Goal: Task Accomplishment & Management: Use online tool/utility

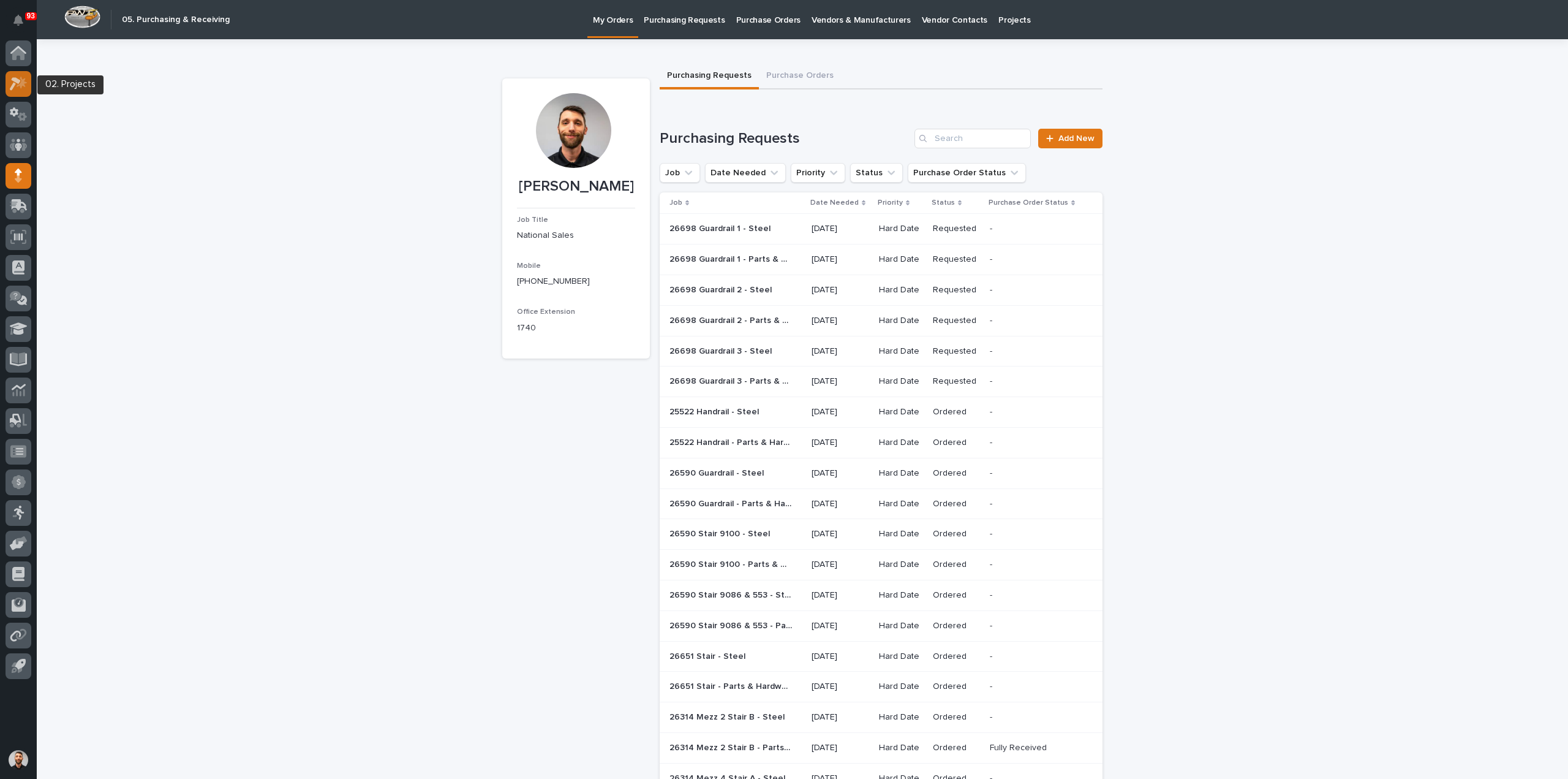
click at [18, 86] on icon at bounding box center [21, 82] width 11 height 12
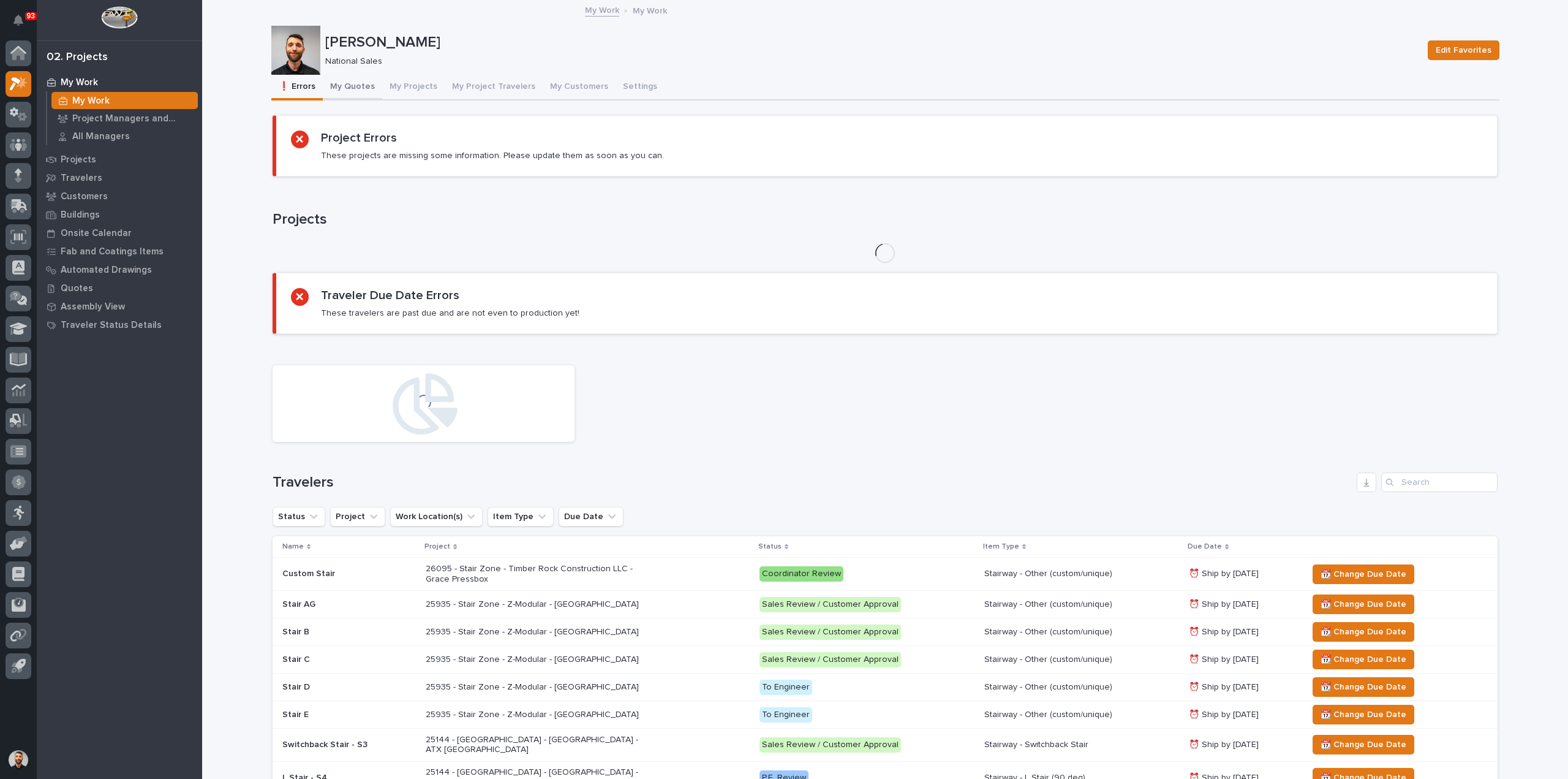
click at [346, 87] on button "My Quotes" at bounding box center [353, 87] width 60 height 26
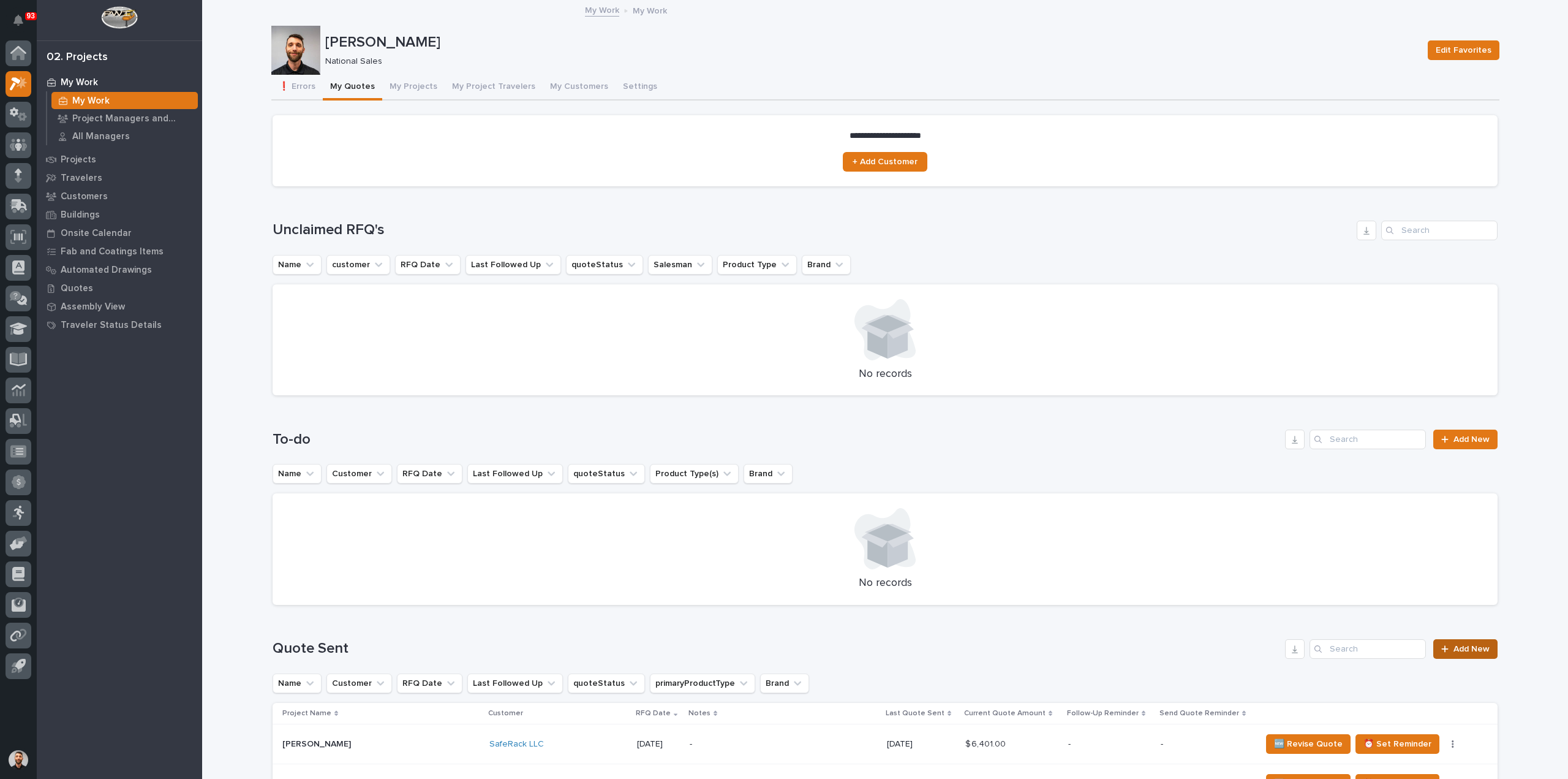
click at [1427, 639] on div "Quote Sent Add New" at bounding box center [885, 649] width 1225 height 20
click at [1468, 645] on span "Add New" at bounding box center [1472, 649] width 36 height 9
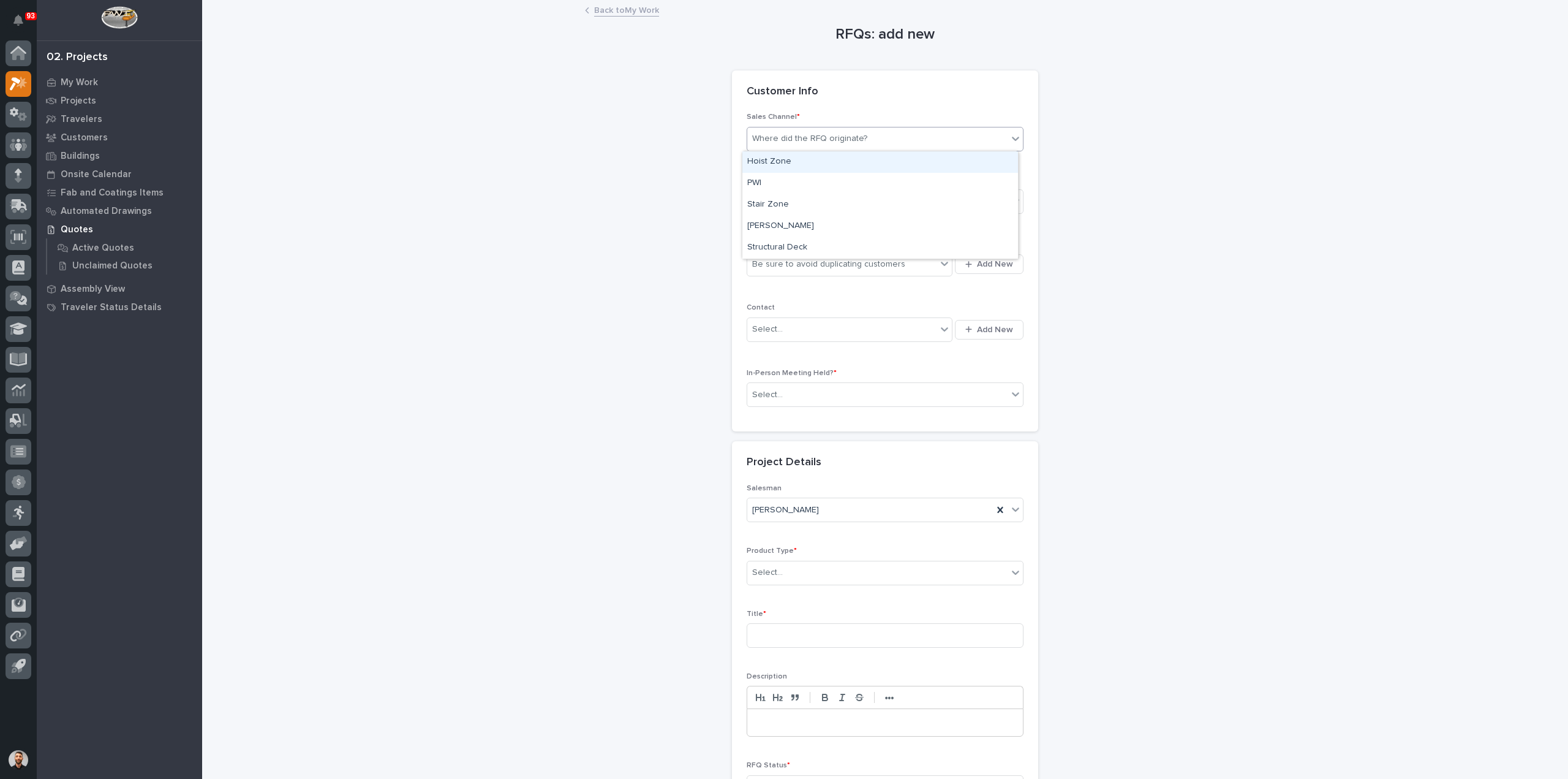
click at [845, 138] on div "Where did the RFQ originate?" at bounding box center [810, 139] width 115 height 13
click at [801, 200] on div "Stair Zone" at bounding box center [880, 205] width 276 height 21
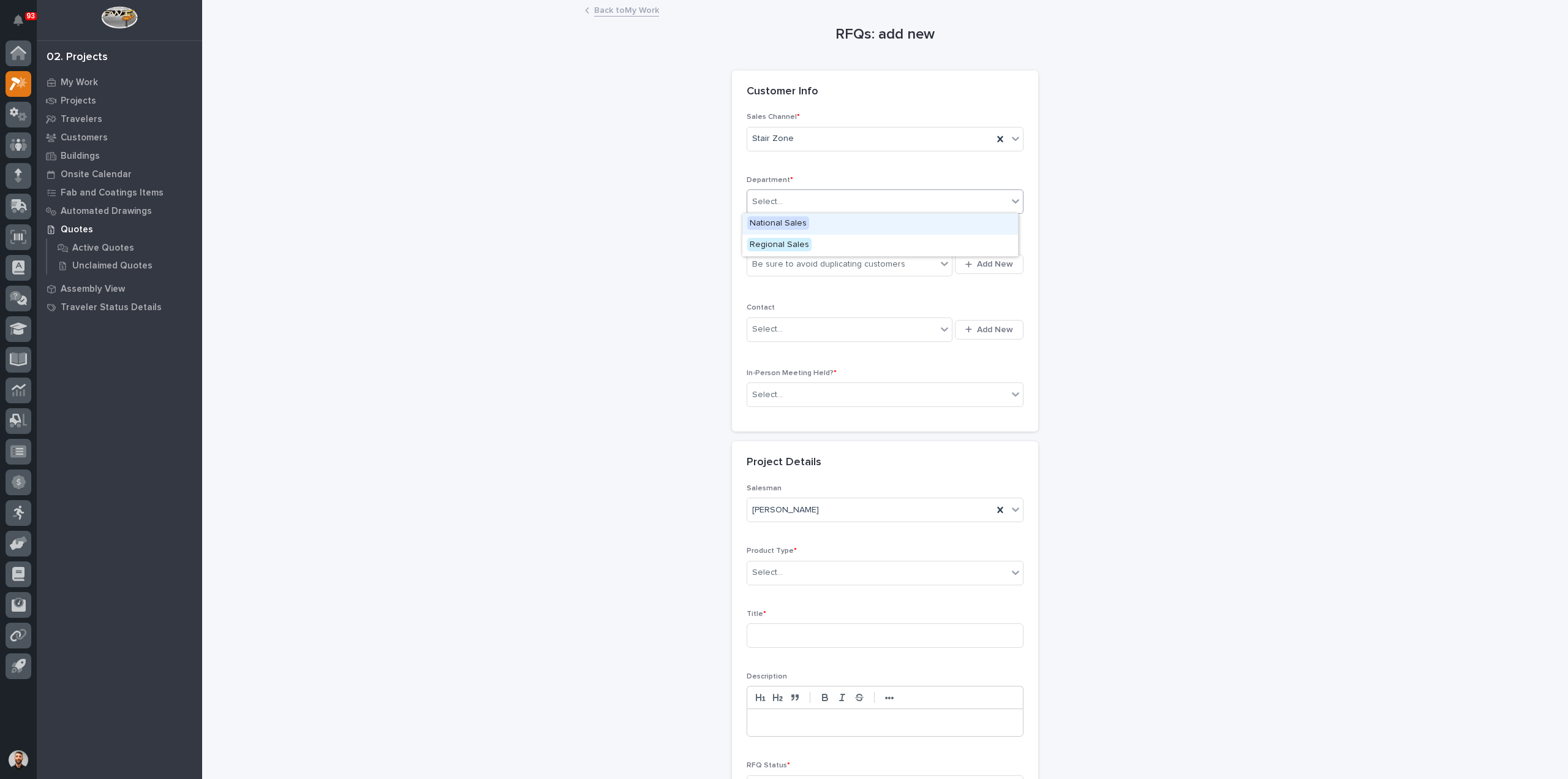
click at [799, 196] on div "Select..." at bounding box center [877, 202] width 260 height 21
click at [798, 215] on div "National Sales" at bounding box center [880, 224] width 276 height 21
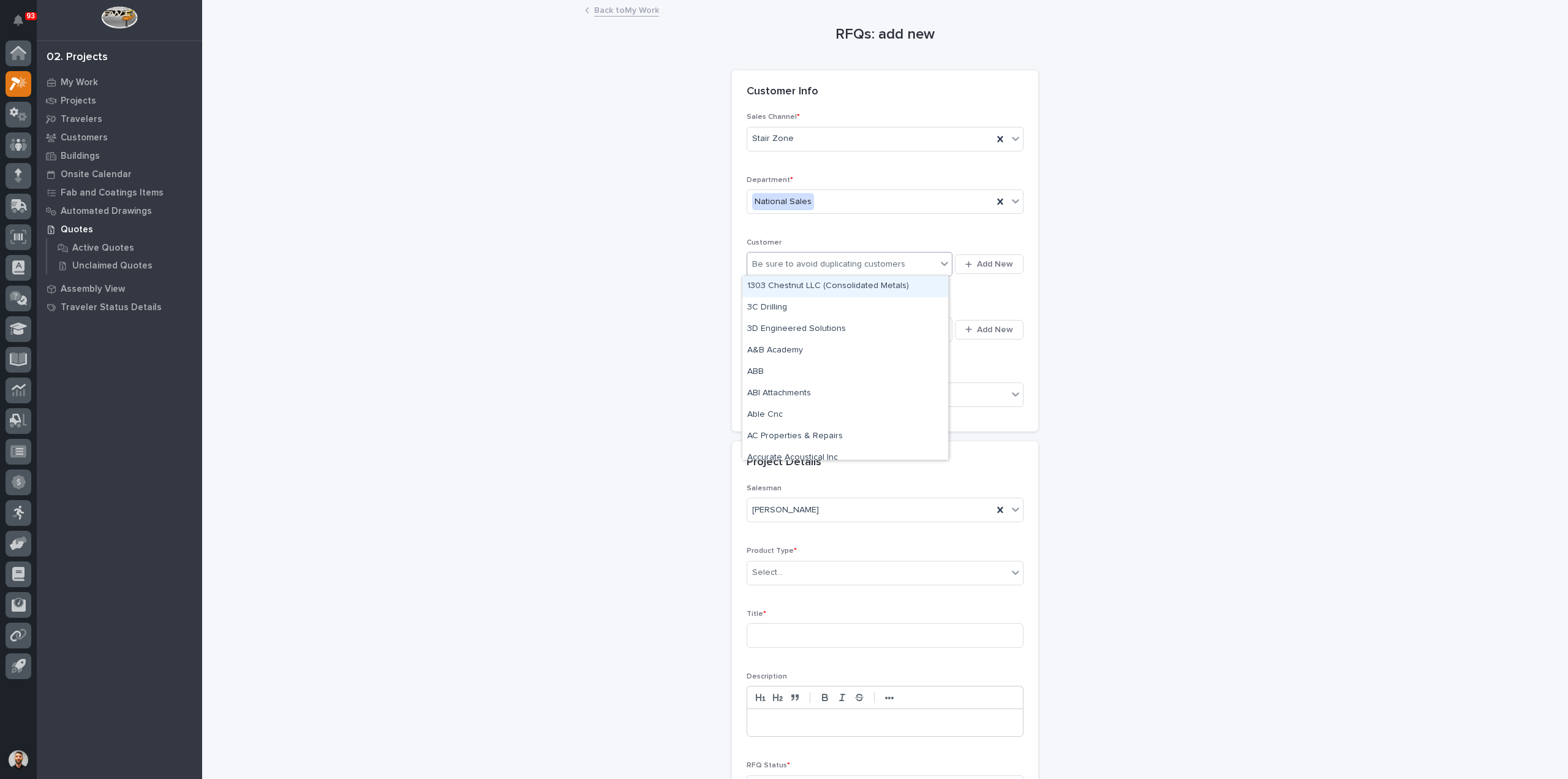
click at [801, 265] on div "Be sure to avoid duplicating customers" at bounding box center [829, 264] width 153 height 13
type input "*******"
click at [785, 284] on div "Space X" at bounding box center [845, 286] width 206 height 21
click at [777, 330] on div "Select..." at bounding box center [842, 329] width 189 height 21
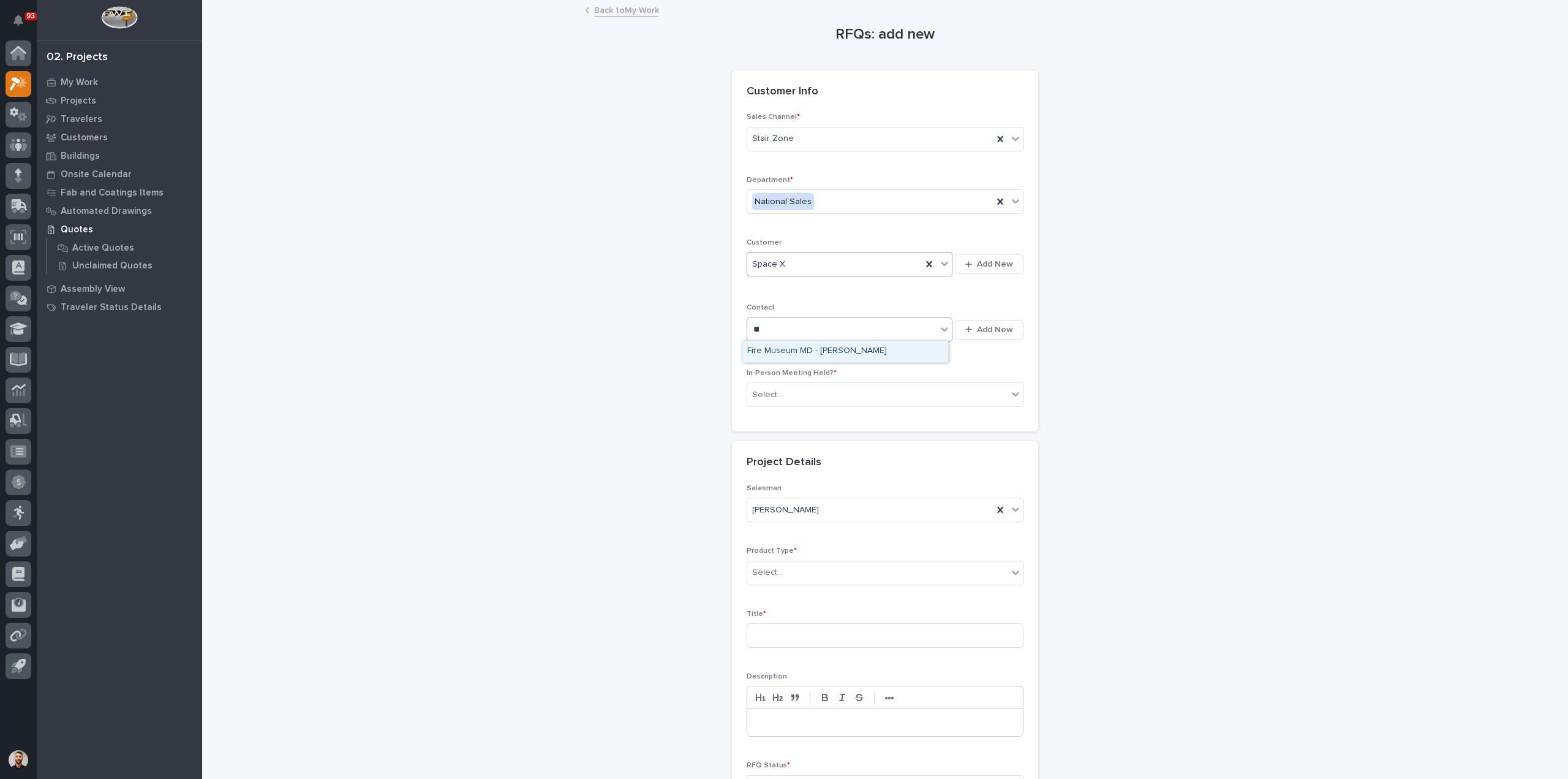
type input "*"
click at [1179, 362] on div "RFQs: add new Loading... Saving… Loading... Saving… Loading... Saving… Customer…" at bounding box center [886, 427] width 1229 height 853
click at [803, 396] on div "Select..." at bounding box center [877, 395] width 260 height 21
click at [786, 440] on div "No" at bounding box center [880, 437] width 276 height 21
click at [796, 567] on div "Select..." at bounding box center [877, 573] width 260 height 21
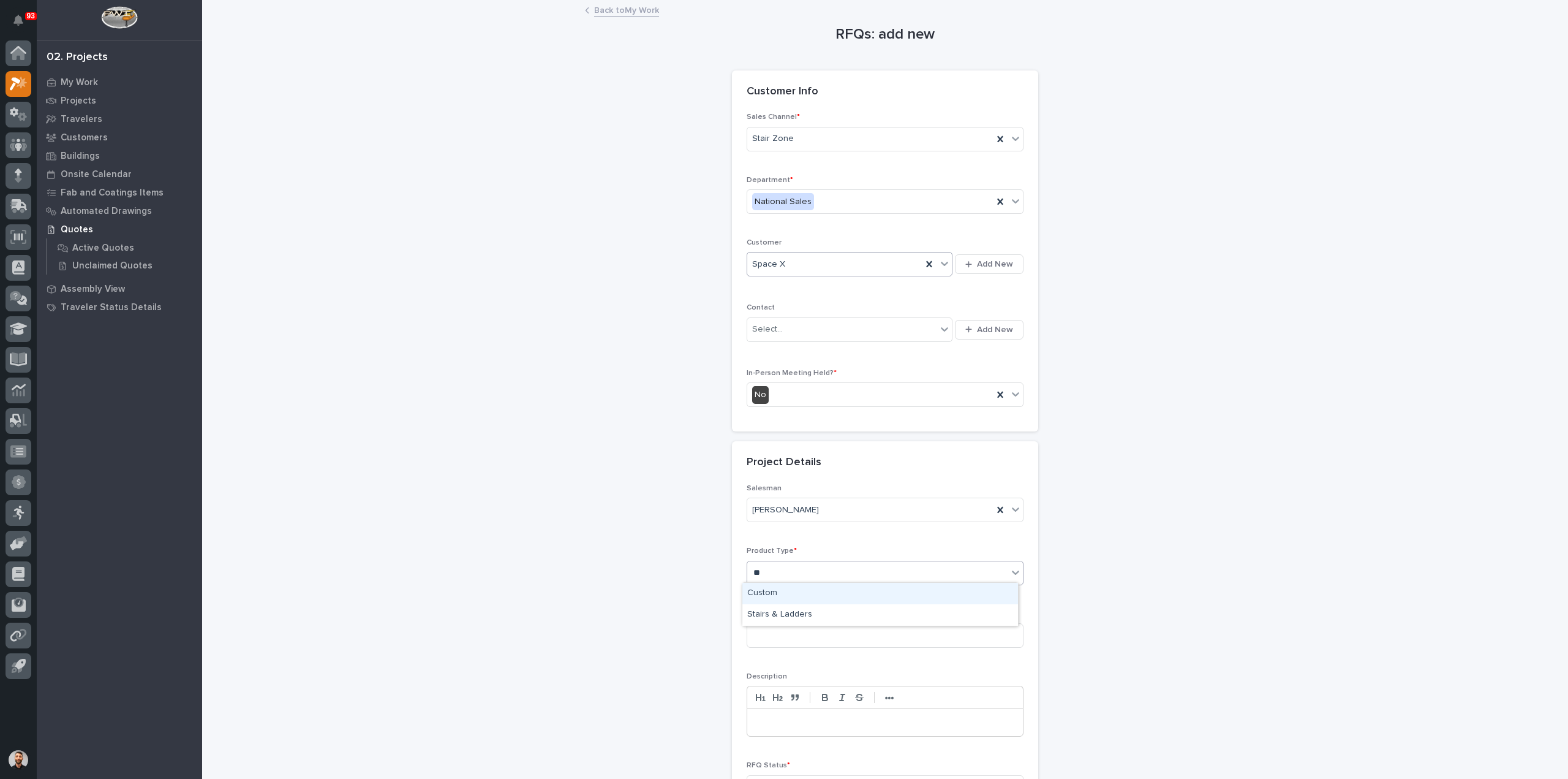
type input "***"
click at [788, 593] on div "Stairs & Ladders" at bounding box center [880, 593] width 276 height 21
click at [789, 631] on input at bounding box center [885, 635] width 277 height 25
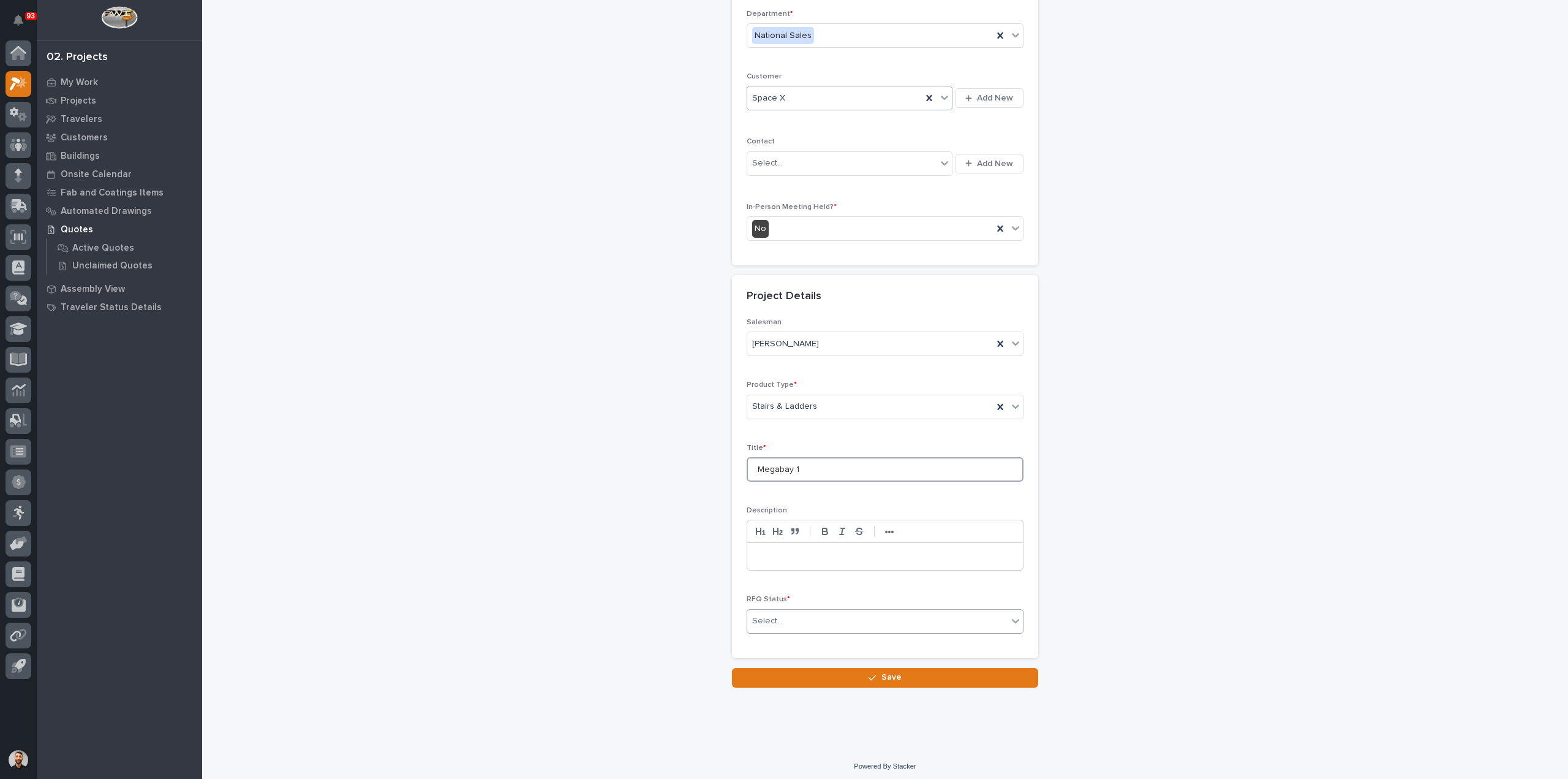
type input "Megabay 1"
click at [773, 611] on div "Select..." at bounding box center [877, 621] width 260 height 21
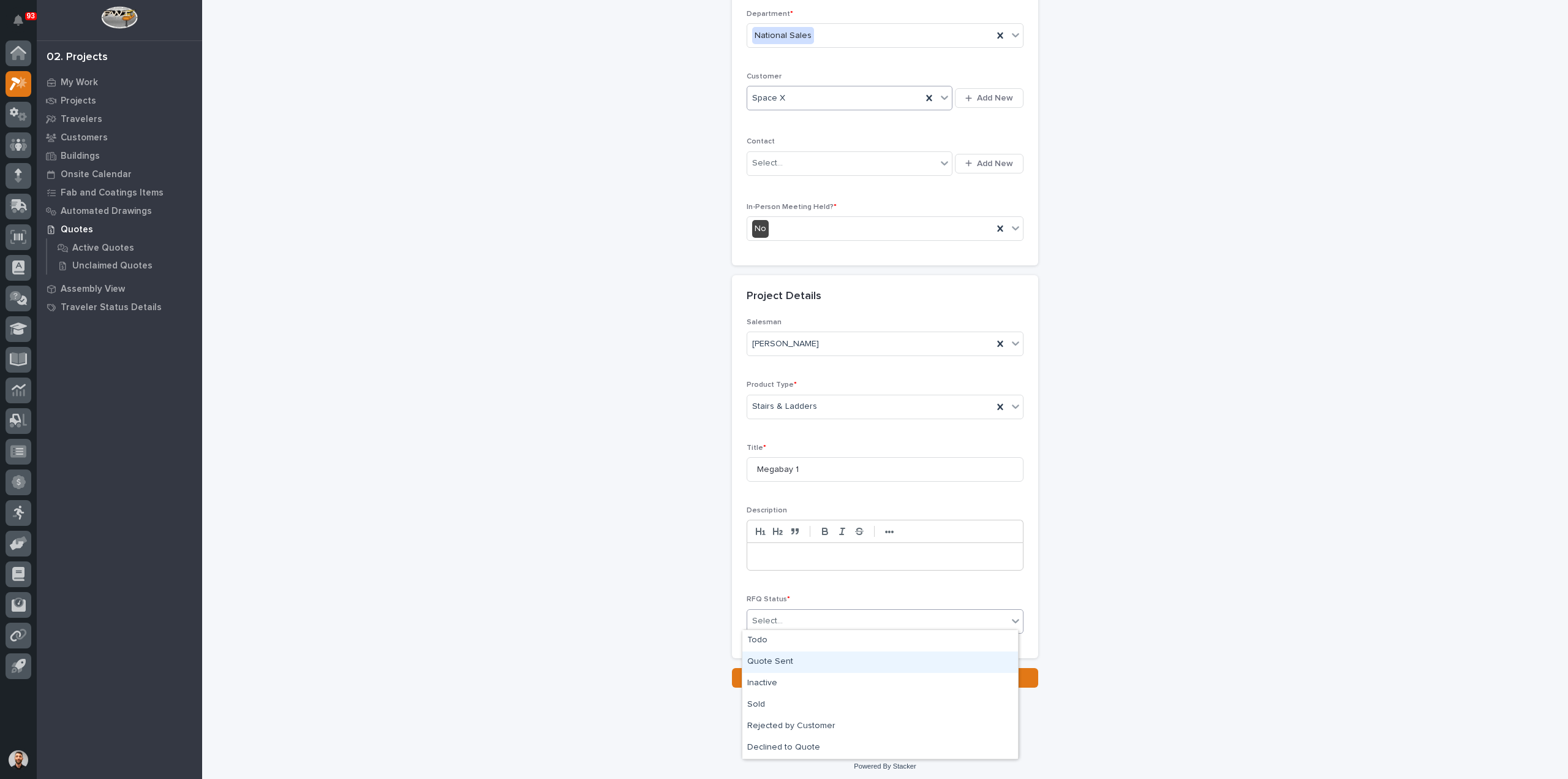
click at [780, 659] on div "Quote Sent" at bounding box center [880, 662] width 276 height 21
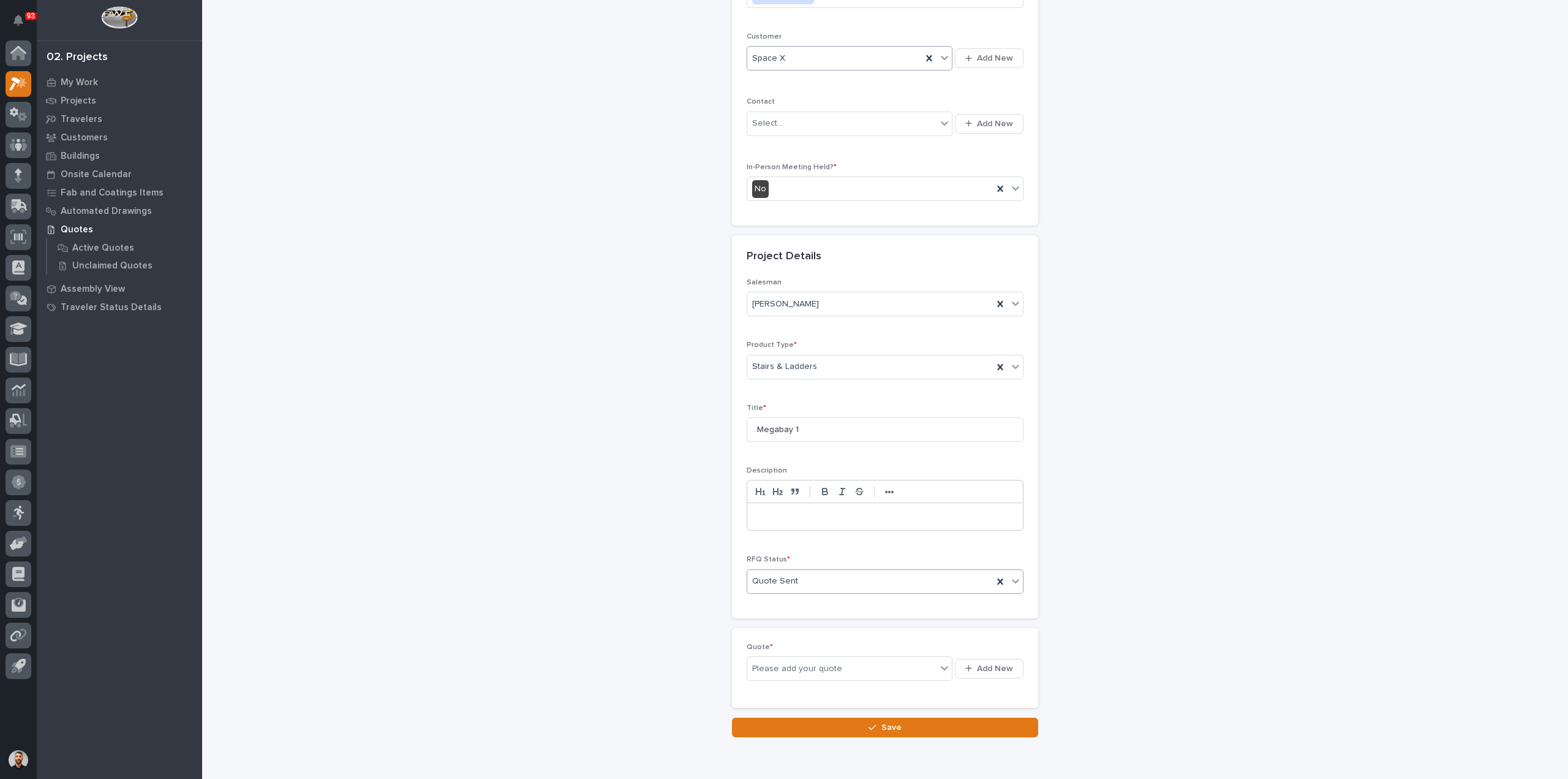
scroll to position [211, 0]
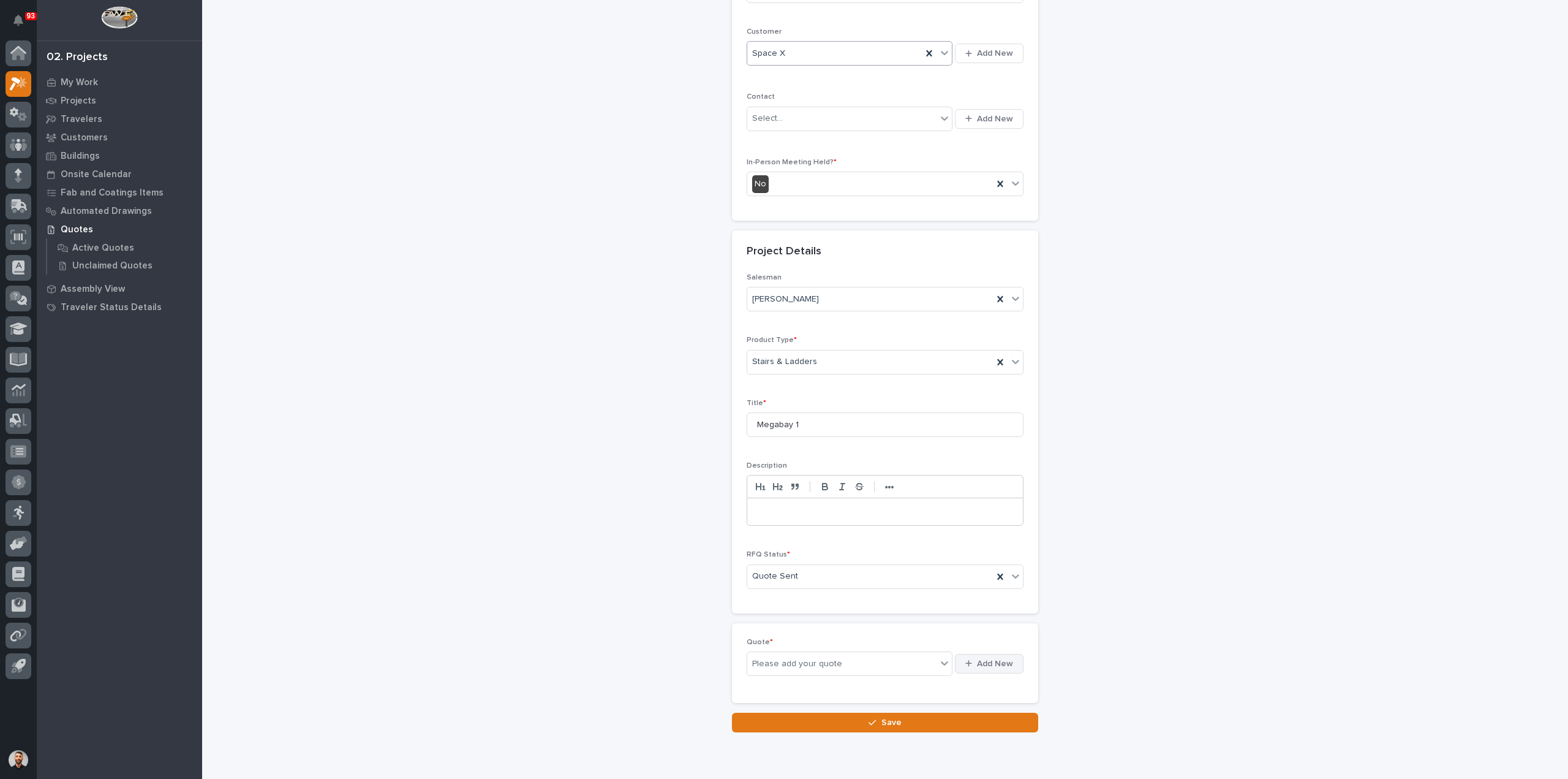
click at [982, 658] on span "Add New" at bounding box center [995, 664] width 36 height 11
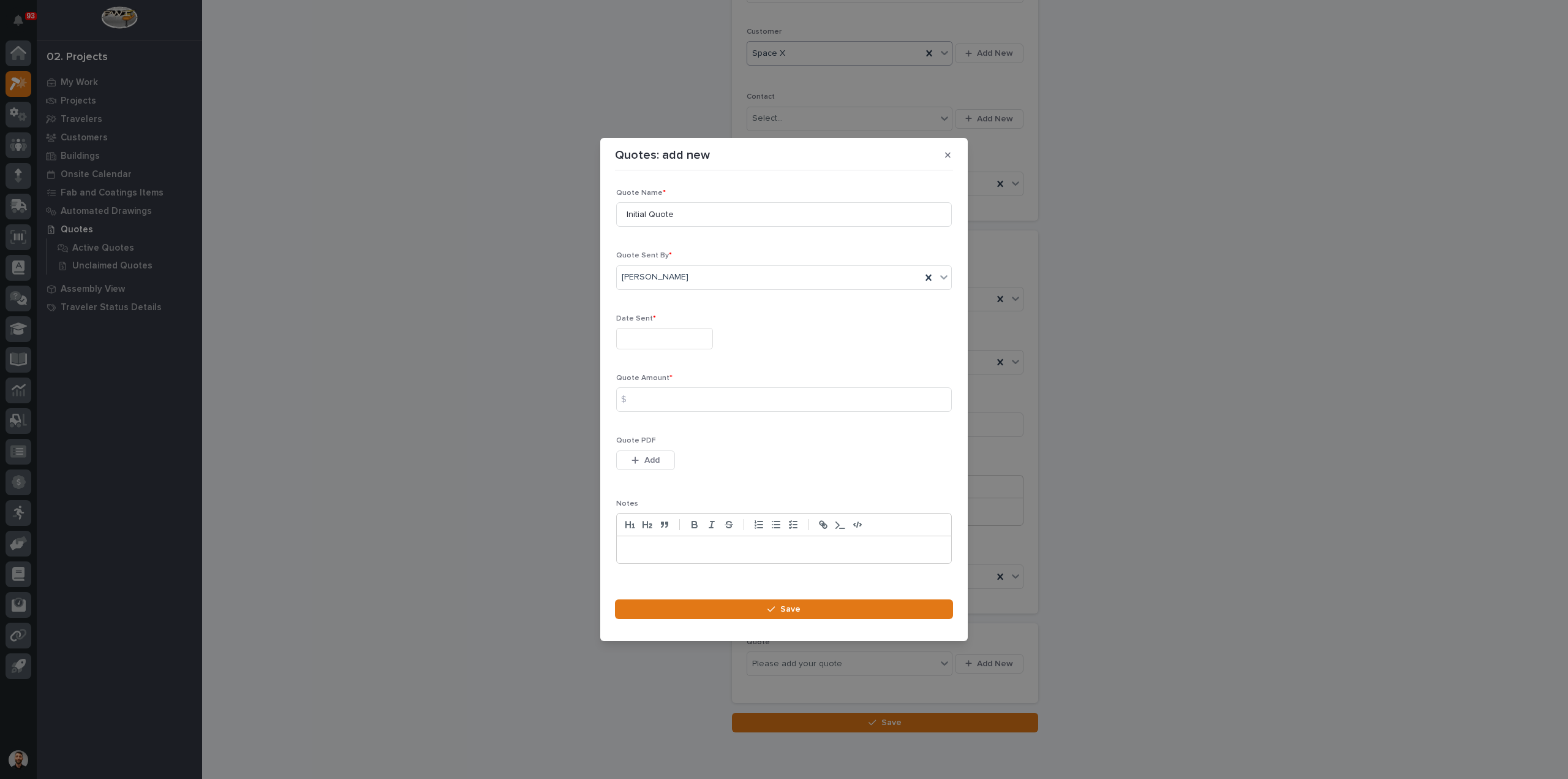
click at [677, 341] on input "text" at bounding box center [665, 339] width 97 height 21
click at [621, 237] on div "11" at bounding box center [621, 238] width 16 height 16
type input "**********"
click at [658, 387] on div "Quote Amount * $" at bounding box center [784, 397] width 336 height 47
click at [664, 393] on input at bounding box center [784, 399] width 336 height 25
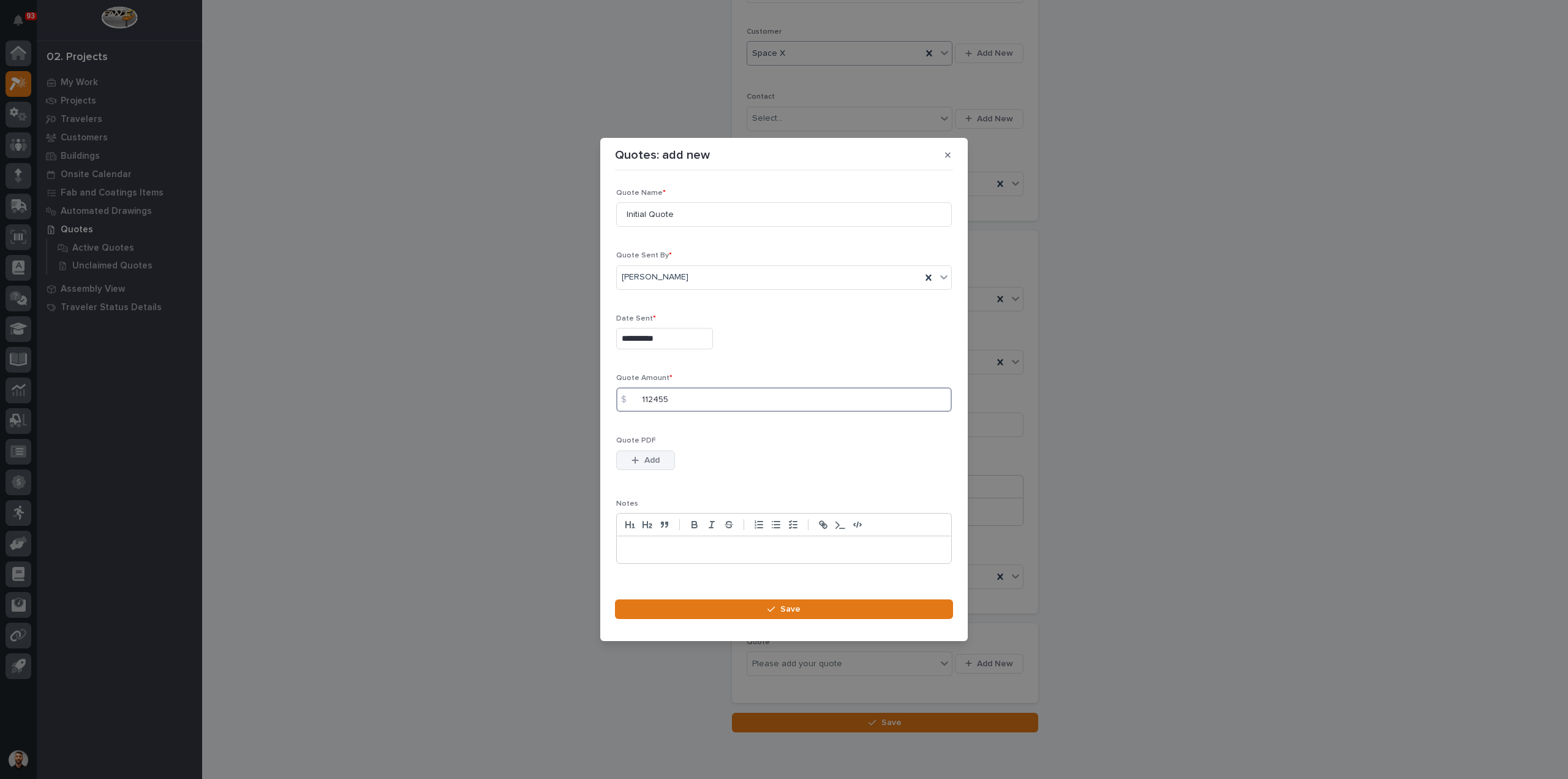
type input "112455"
click at [637, 459] on icon "button" at bounding box center [636, 460] width 7 height 7
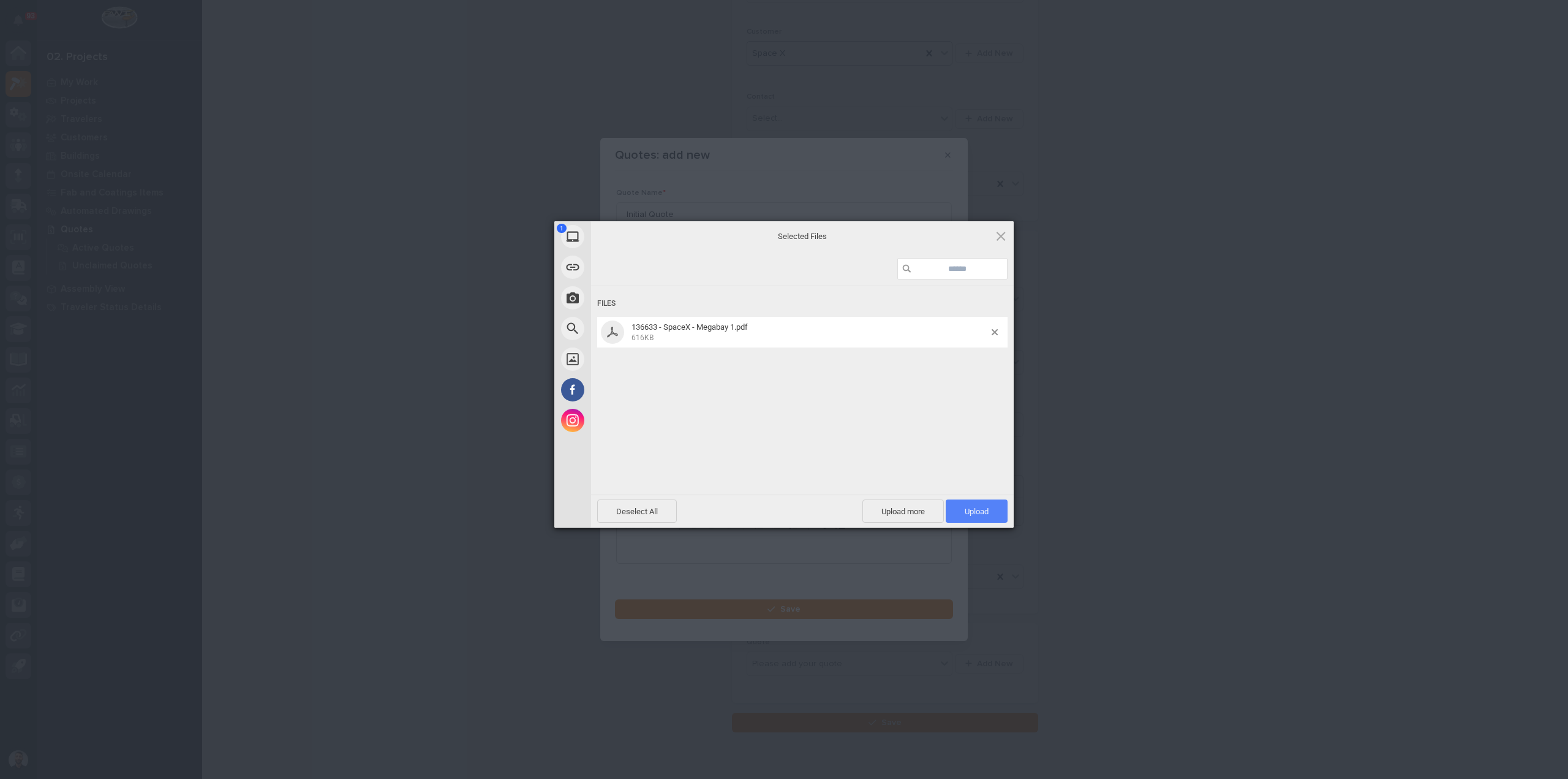
click at [980, 518] on span "Upload 1" at bounding box center [976, 511] width 62 height 23
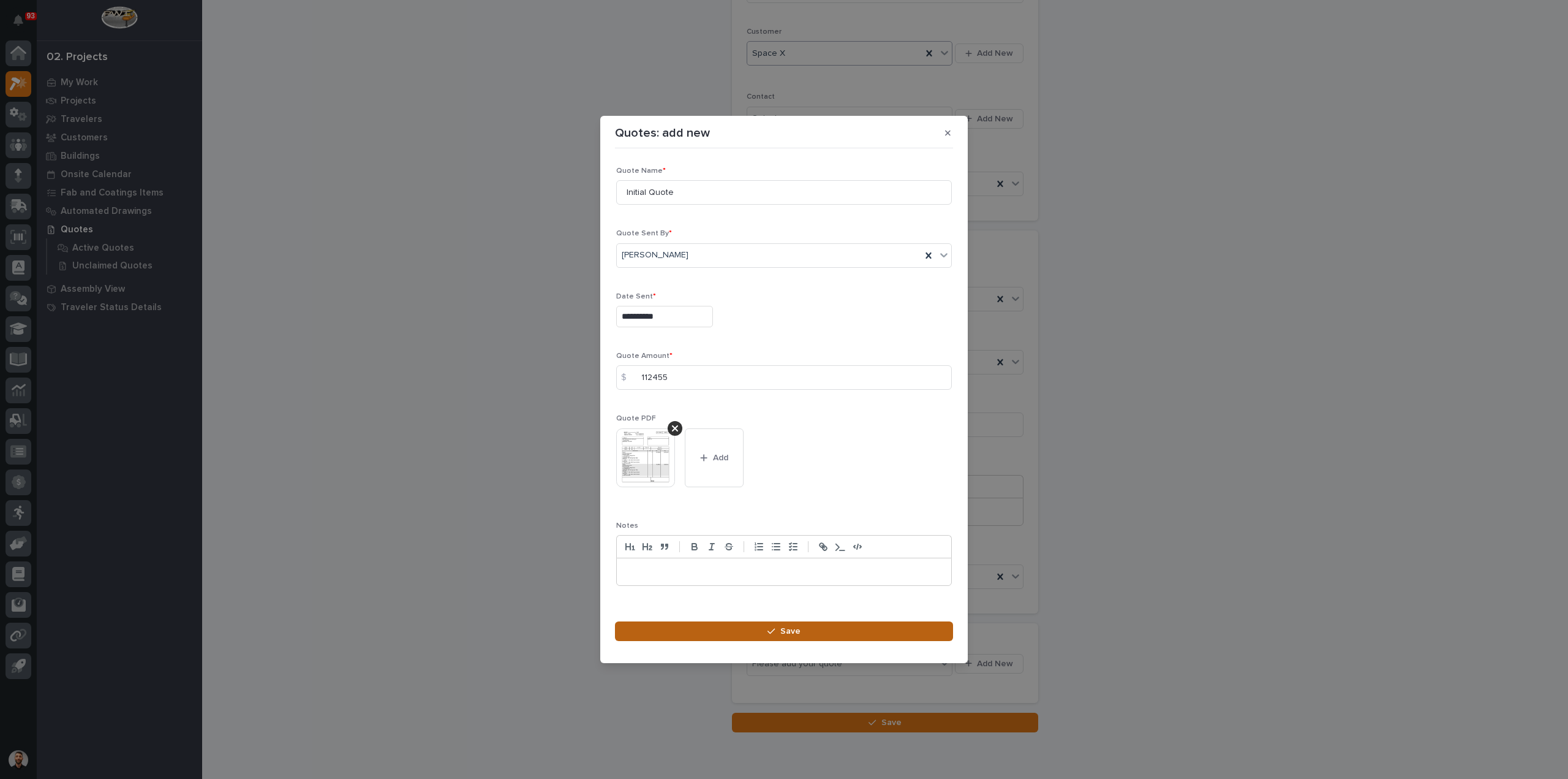
click at [781, 622] on button "Save" at bounding box center [784, 632] width 338 height 20
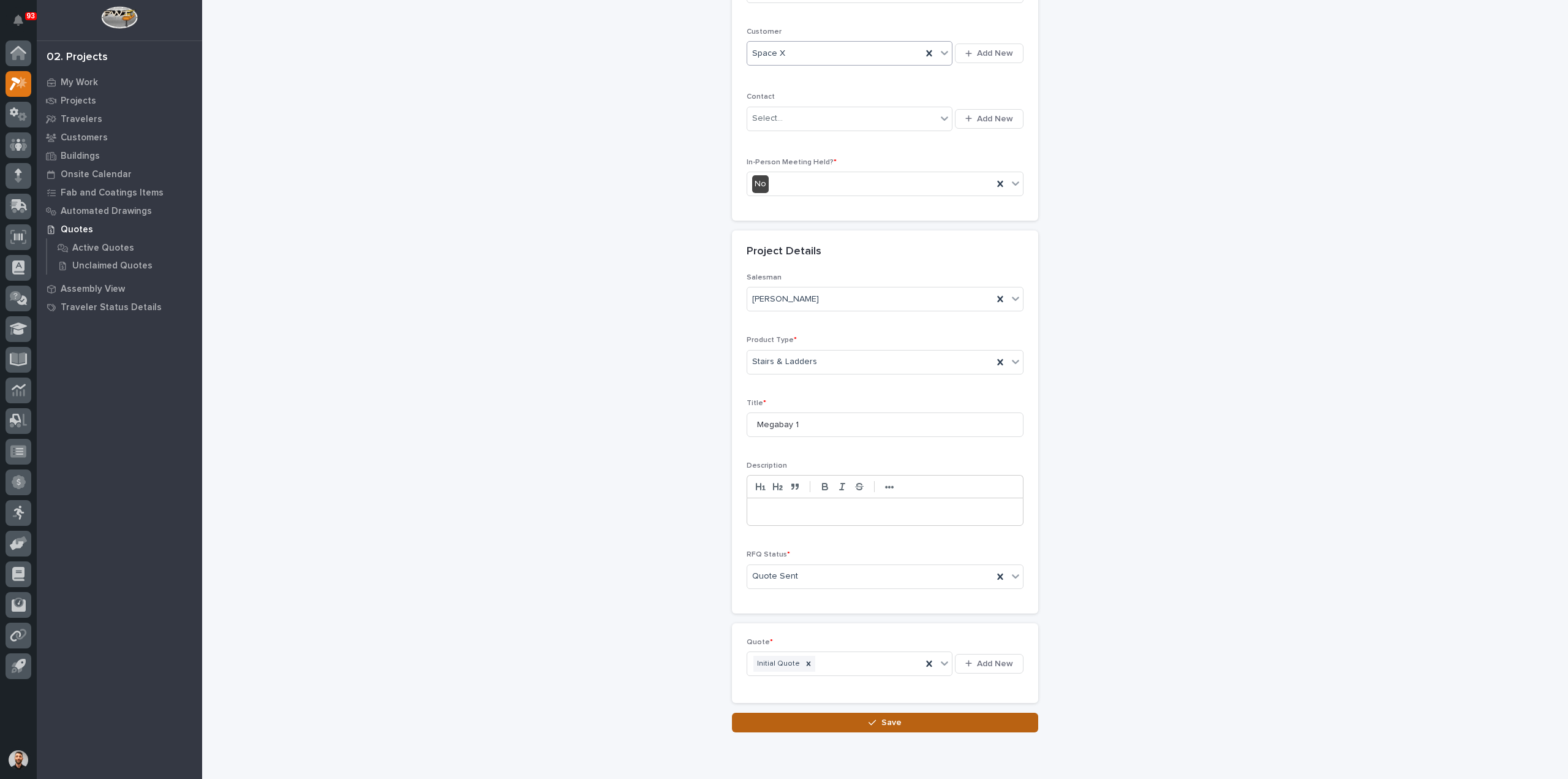
click at [924, 721] on button "Save" at bounding box center [885, 723] width 306 height 20
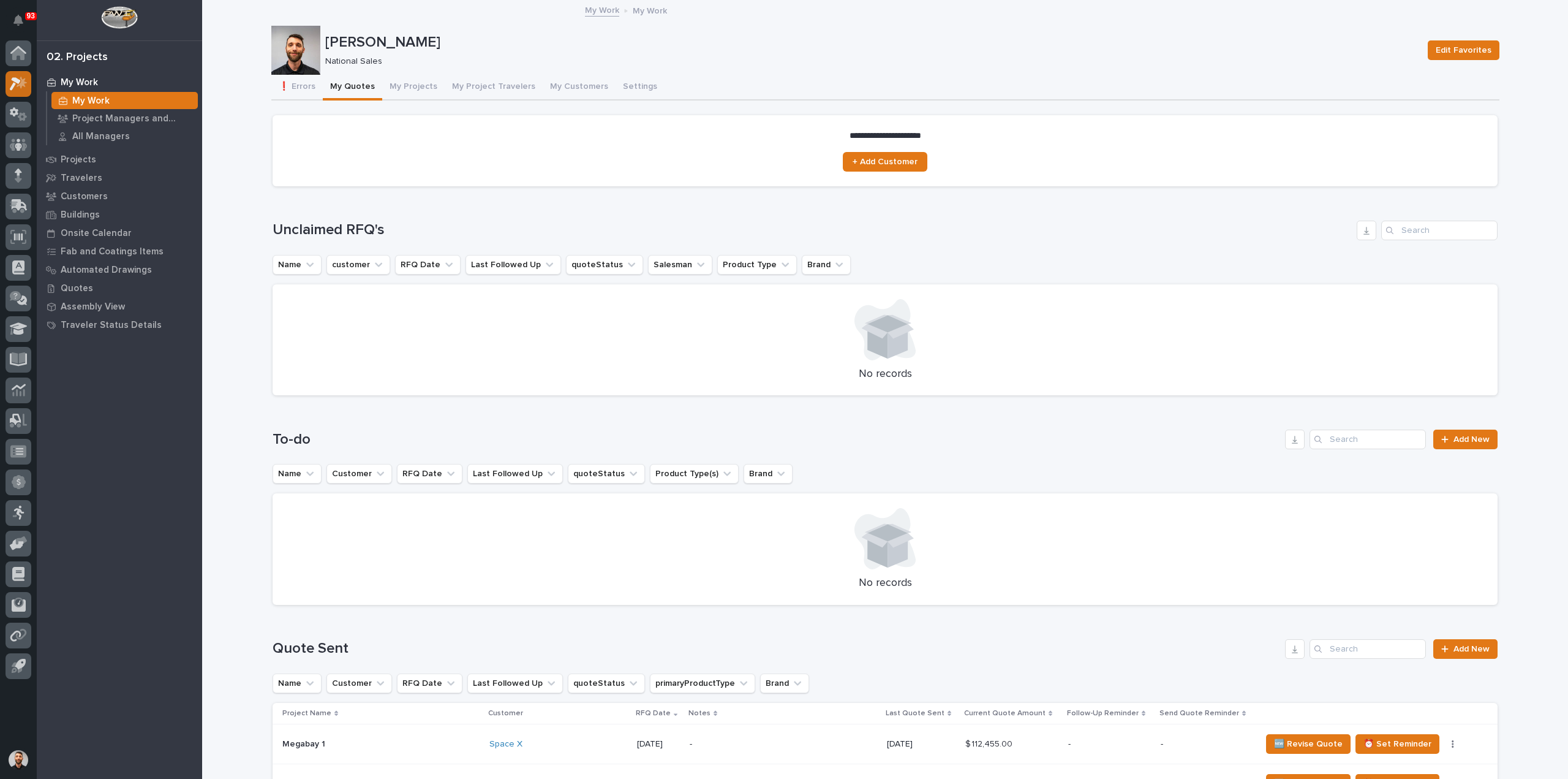
click at [10, 74] on div at bounding box center [18, 84] width 26 height 26
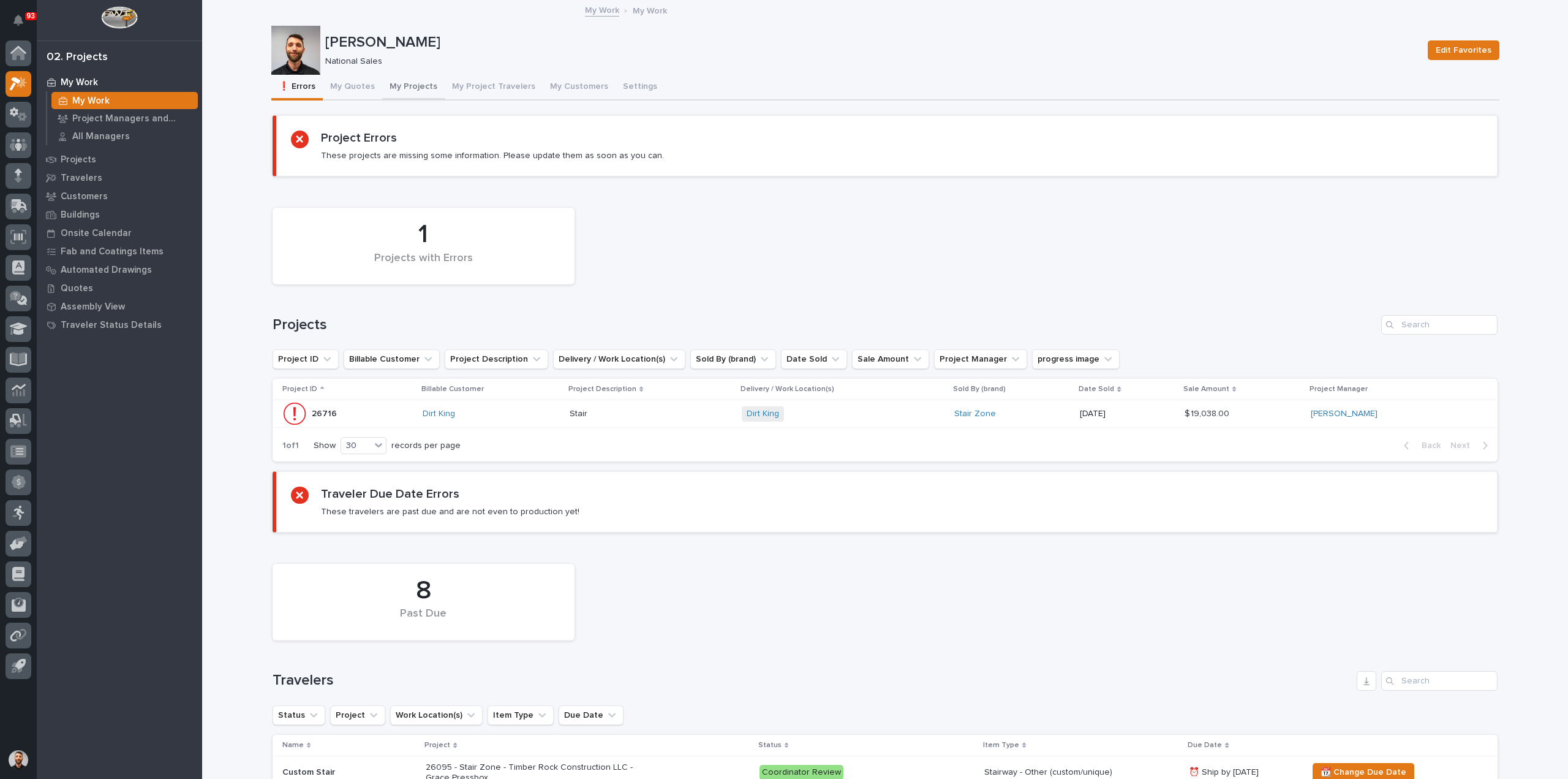
click at [399, 84] on button "My Projects" at bounding box center [414, 87] width 62 height 26
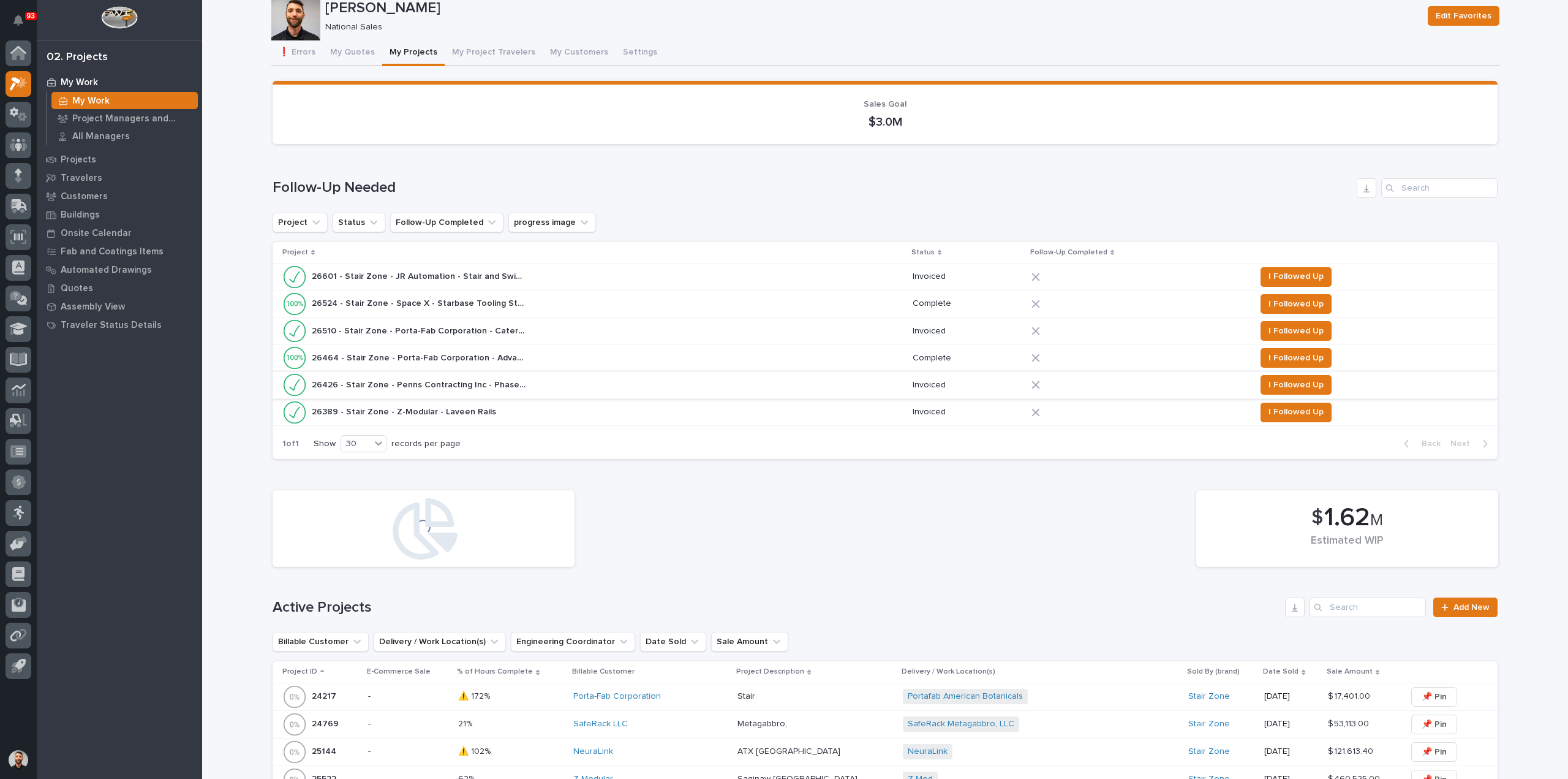
scroll to position [61, 0]
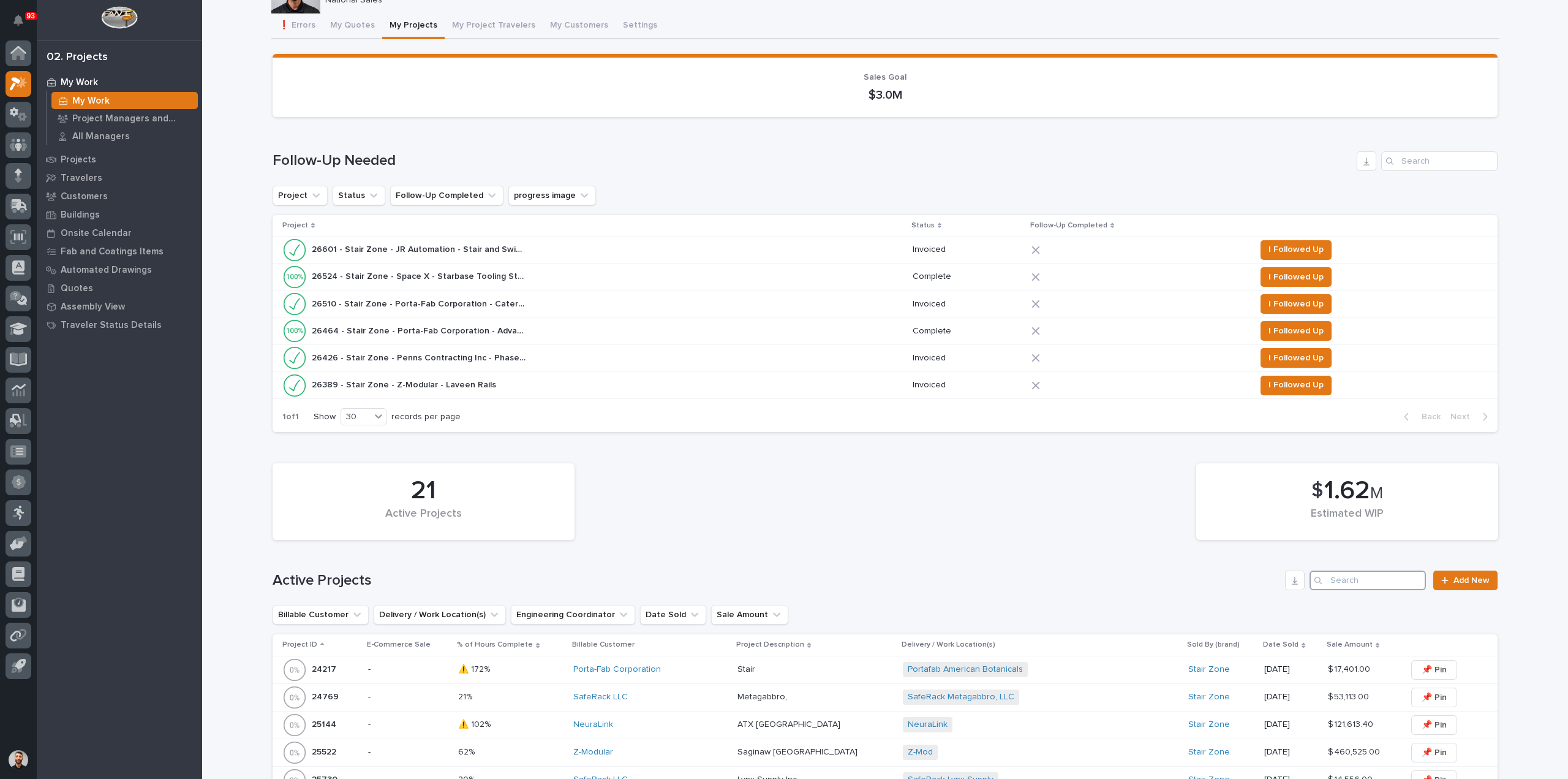
click at [1384, 581] on input "Search" at bounding box center [1368, 581] width 116 height 20
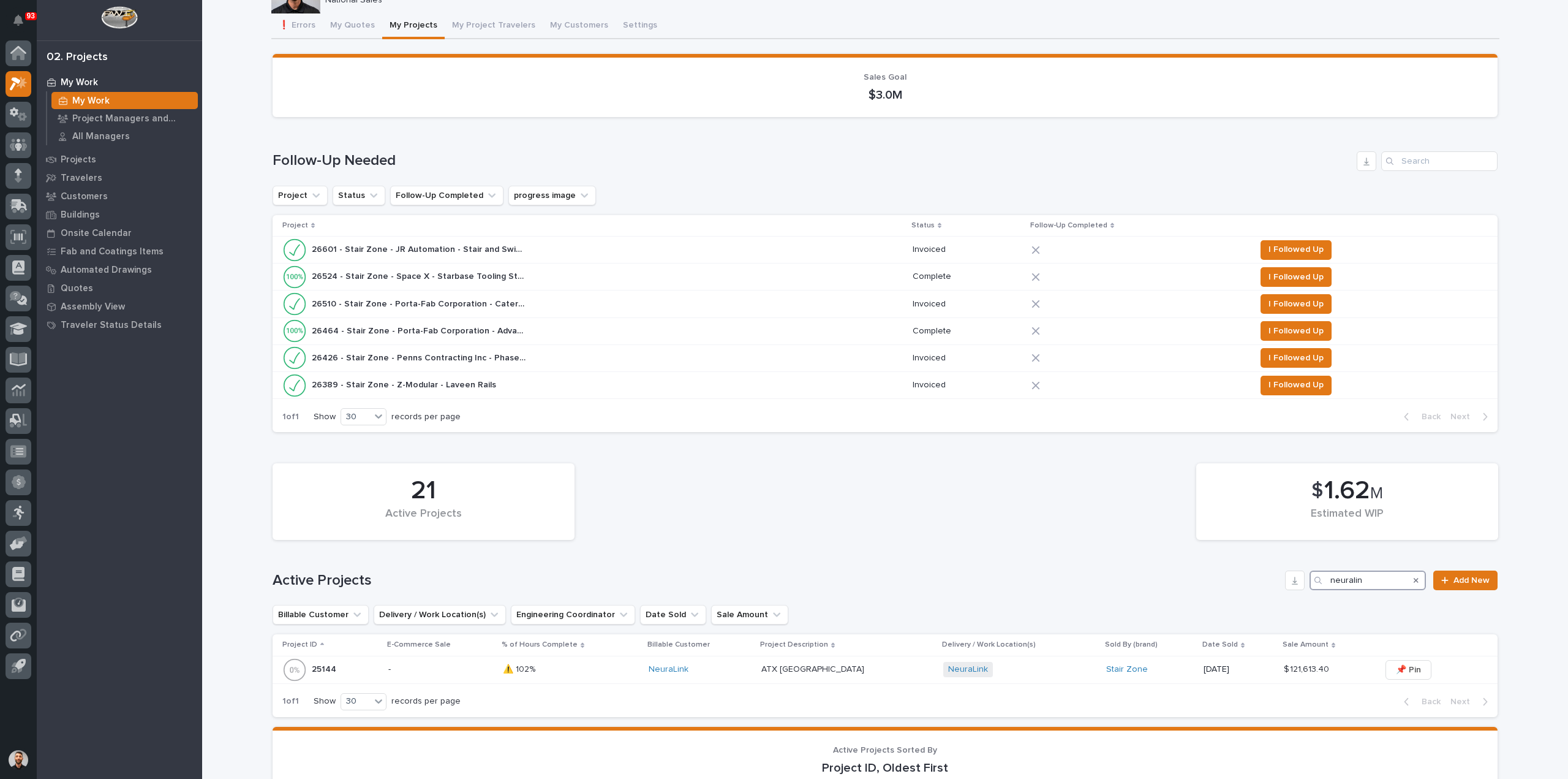
type input "neuralink"
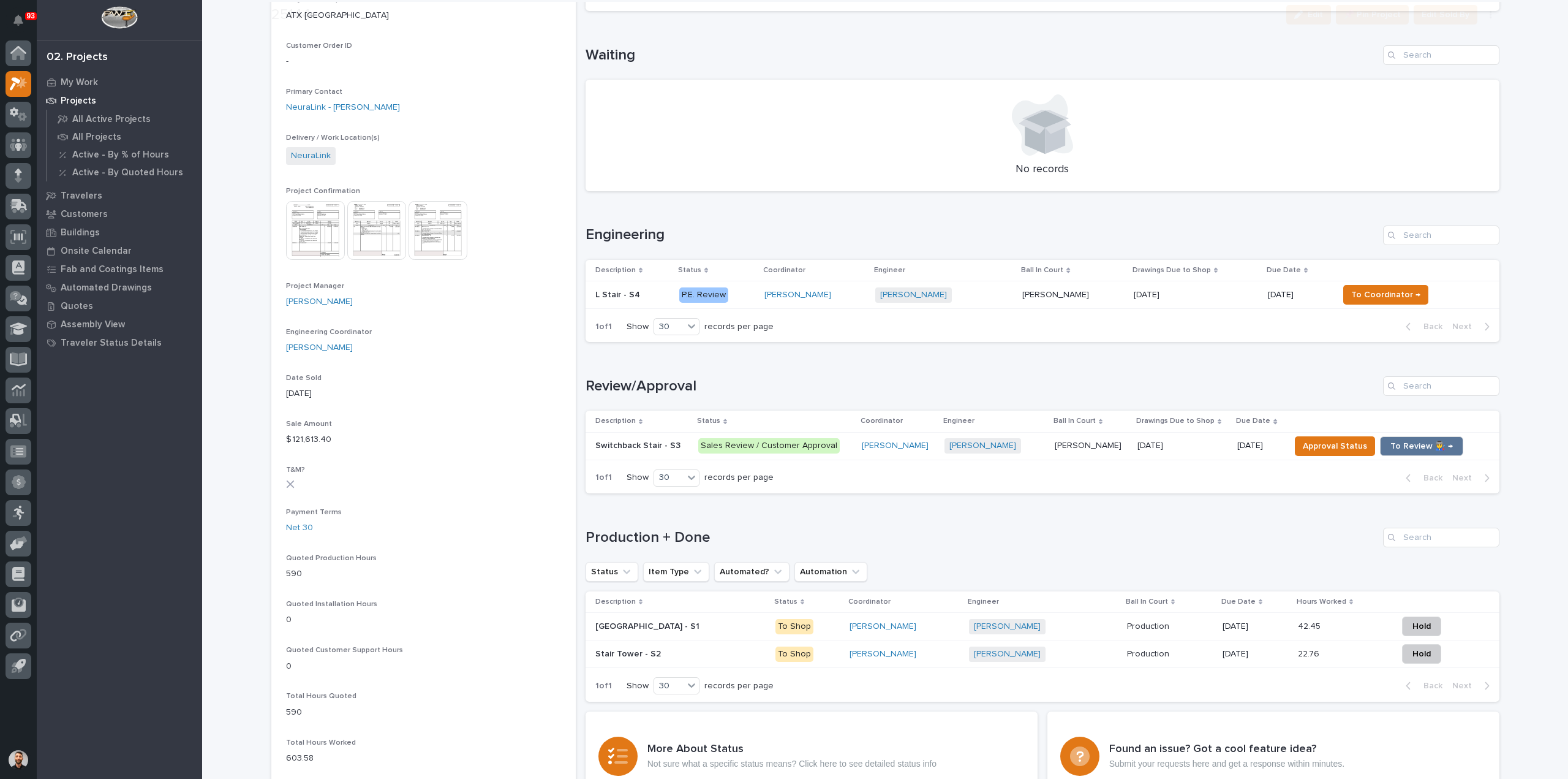
scroll to position [368, 0]
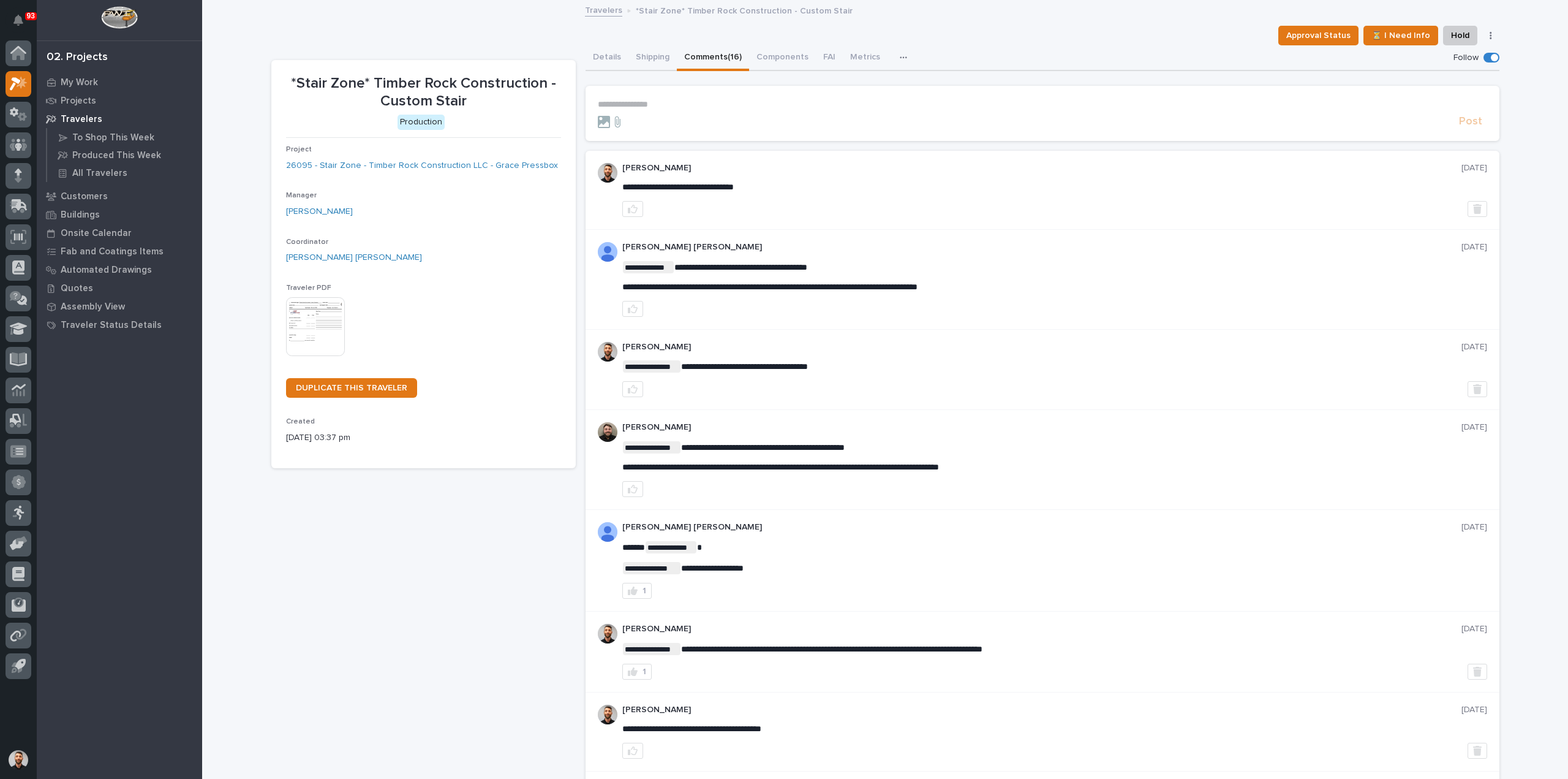
click at [683, 101] on p "**********" at bounding box center [1042, 104] width 889 height 11
click at [689, 103] on p "**********" at bounding box center [1042, 104] width 889 height 11
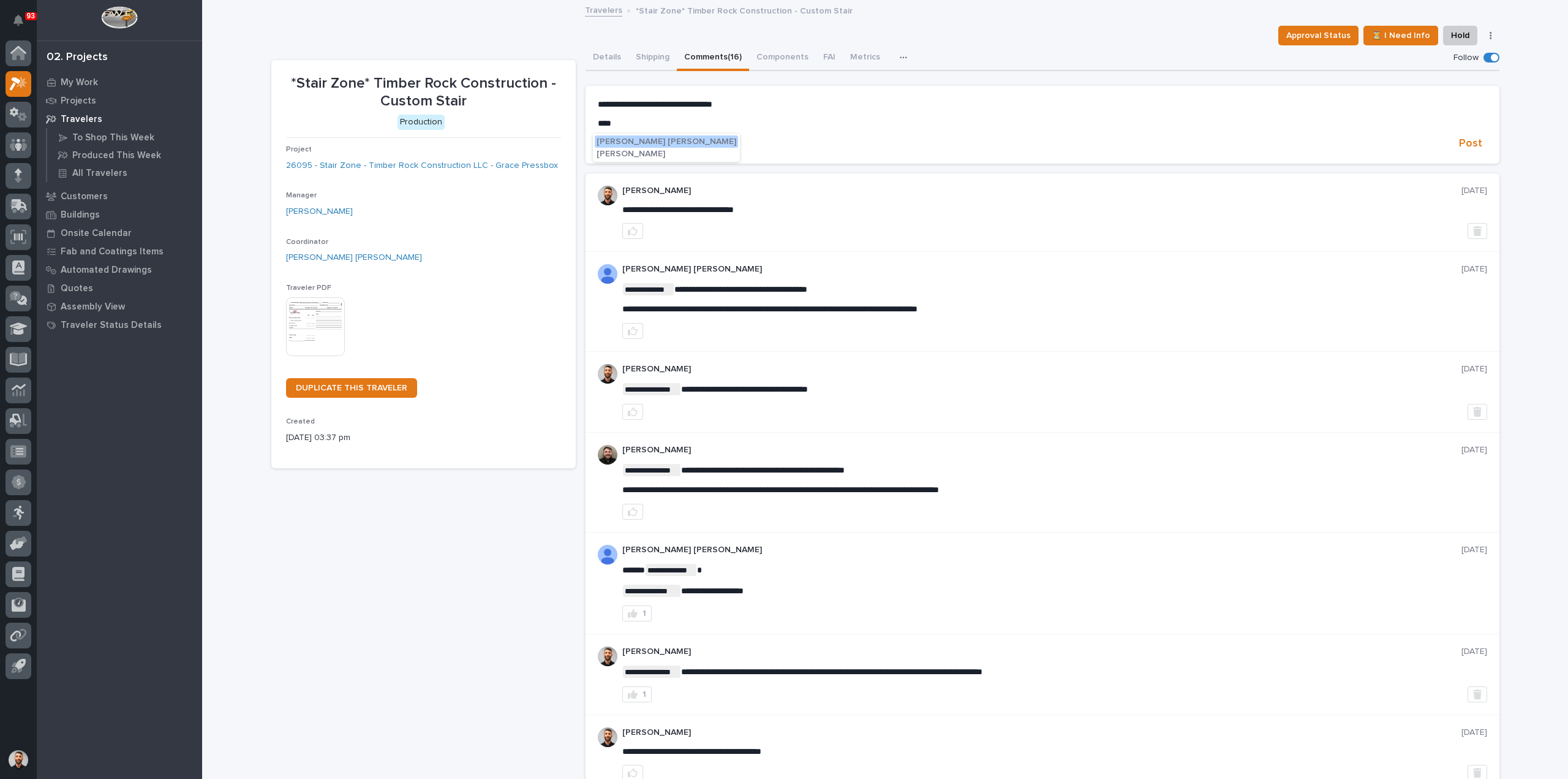
click at [619, 138] on span "Ben Lee Miller" at bounding box center [666, 142] width 140 height 9
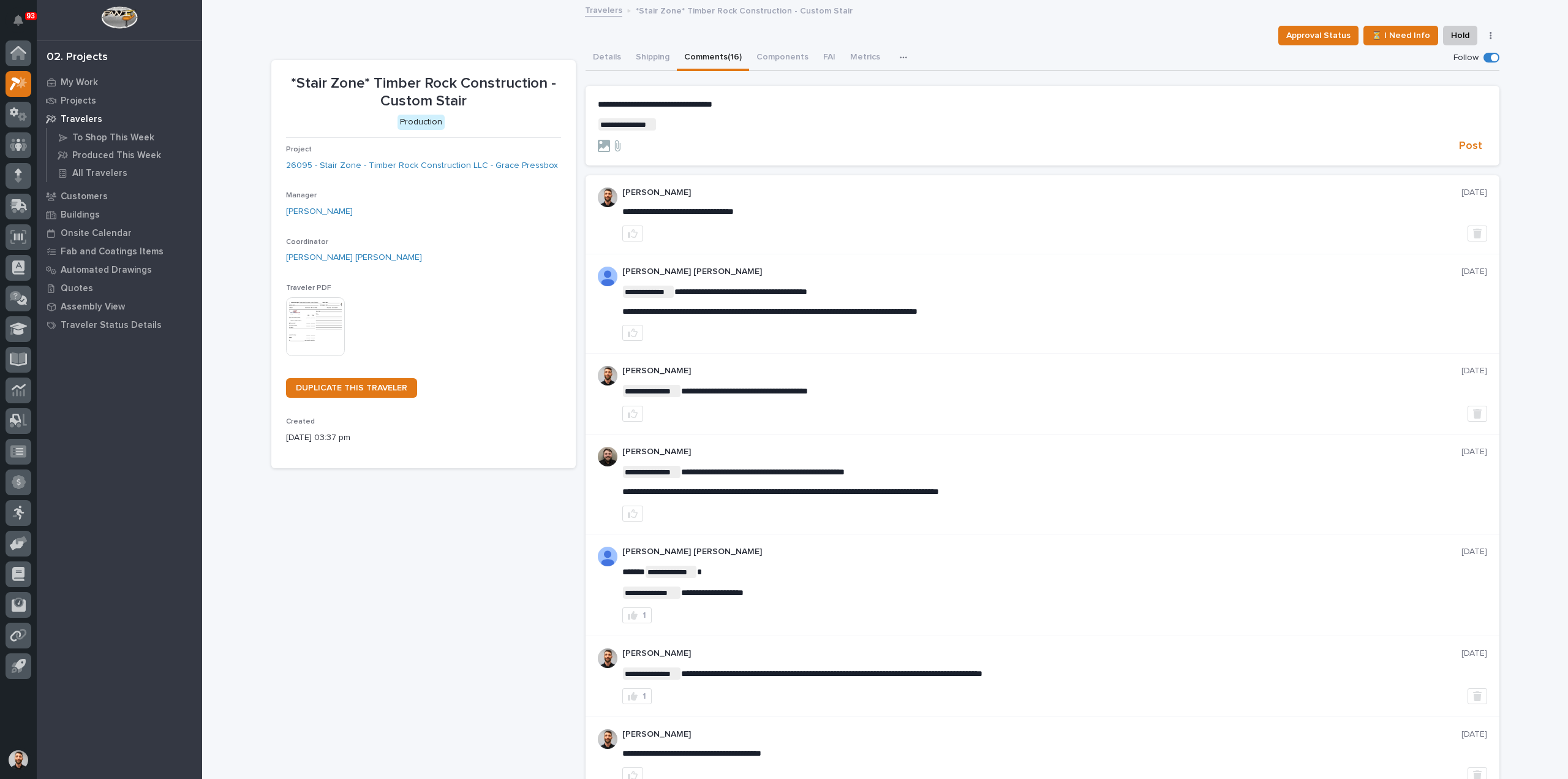
click at [659, 125] on p "**********" at bounding box center [1042, 124] width 889 height 12
click at [707, 144] on span "[PERSON_NAME]" at bounding box center [690, 142] width 69 height 9
click at [738, 120] on p "**********" at bounding box center [1042, 124] width 889 height 12
click at [1468, 144] on span "Post" at bounding box center [1471, 146] width 23 height 14
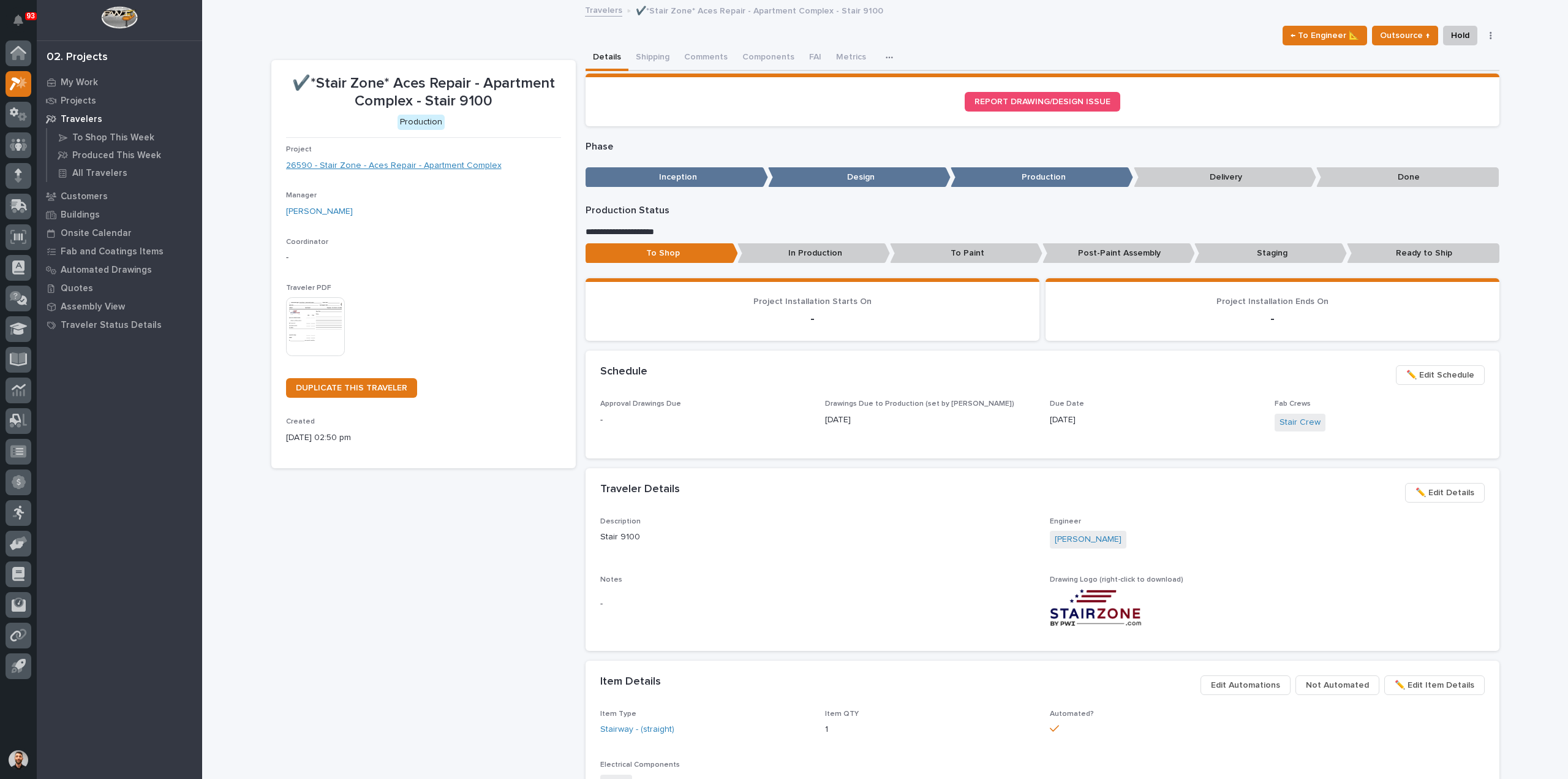
click at [332, 169] on link "26590 - Stair Zone - Aces Repair - Apartment Complex" at bounding box center [394, 166] width 215 height 13
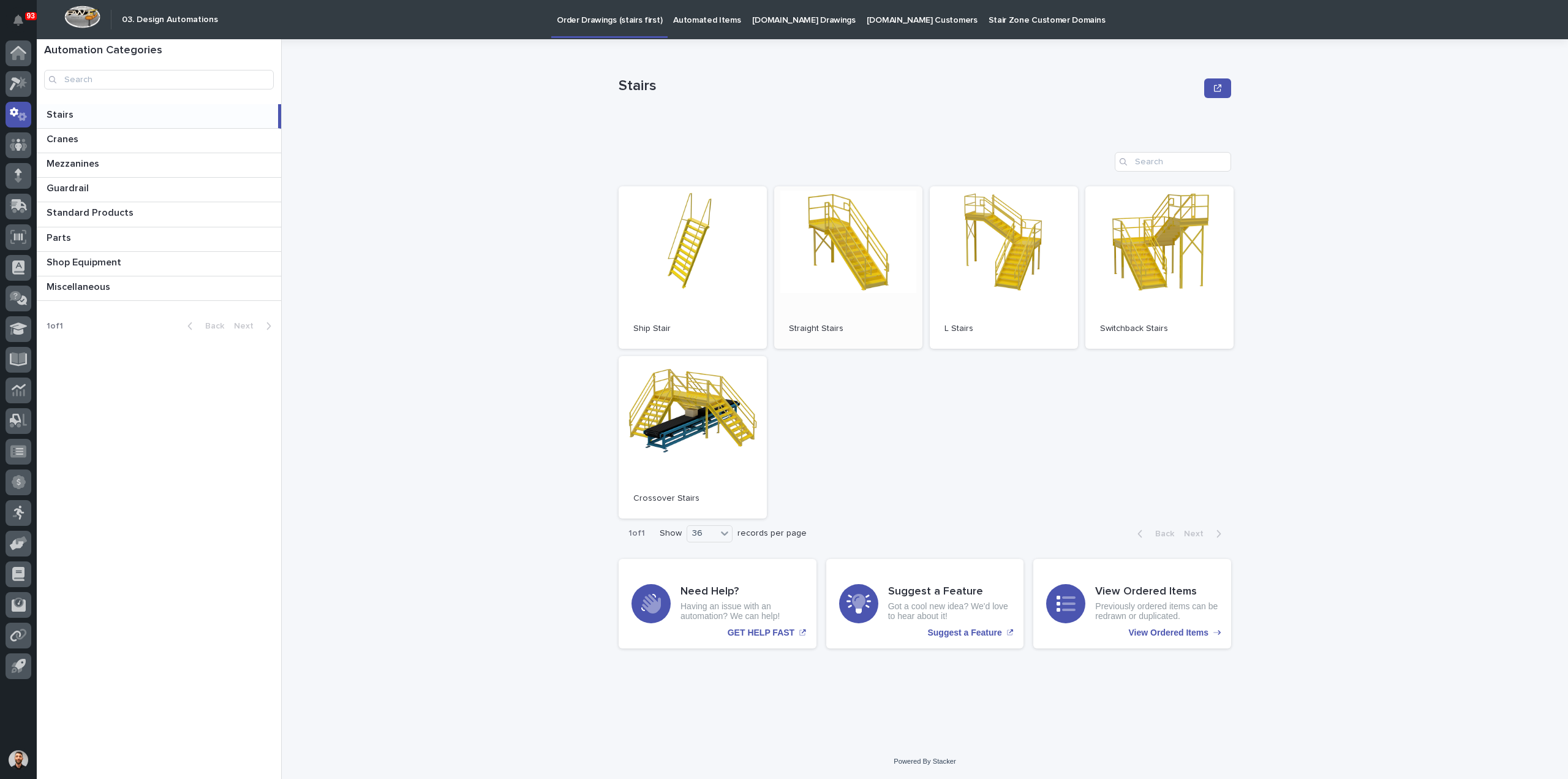
click at [870, 250] on link "Open" at bounding box center [848, 267] width 148 height 162
click at [838, 255] on link "Open" at bounding box center [848, 267] width 148 height 162
click at [698, 13] on p "Automated Items" at bounding box center [706, 13] width 67 height 26
